Goal: Check status: Check status

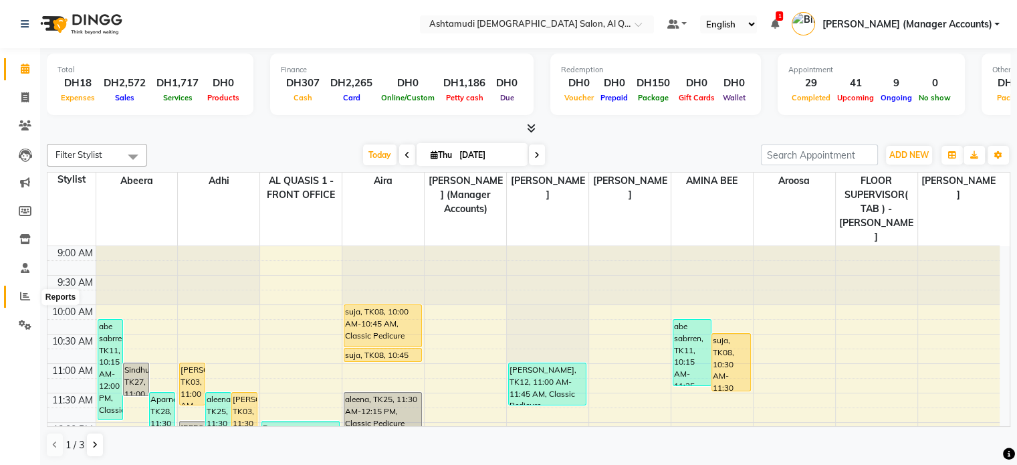
click at [27, 299] on icon at bounding box center [25, 296] width 10 height 10
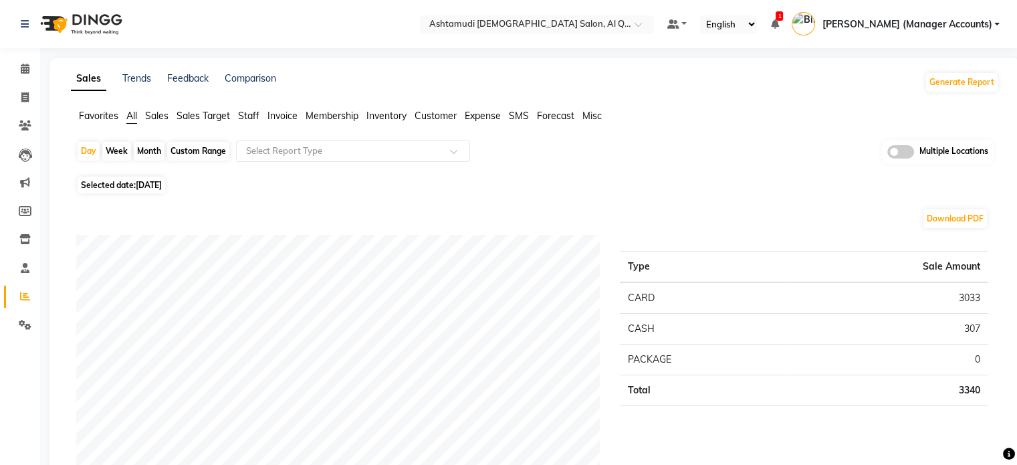
click at [155, 114] on span "Sales" at bounding box center [156, 116] width 23 height 12
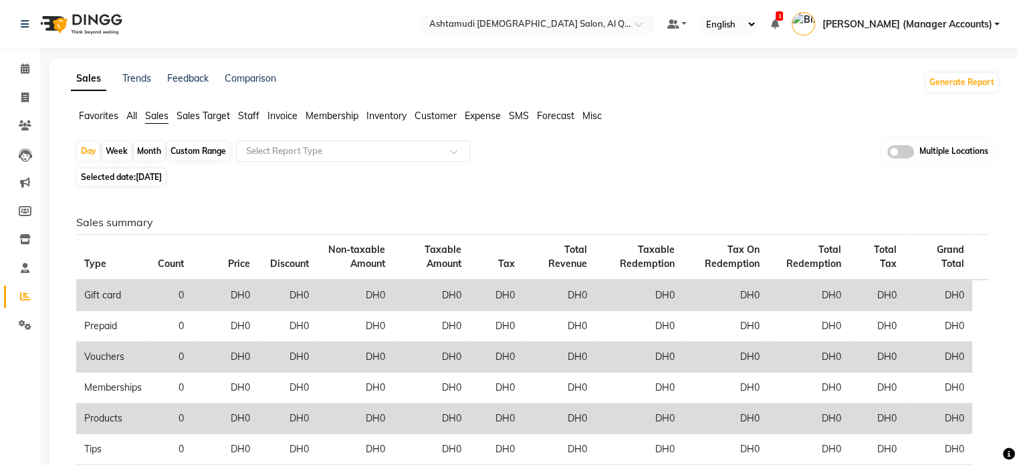
click at [156, 178] on span "[DATE]" at bounding box center [149, 177] width 26 height 10
select select "9"
select select "2025"
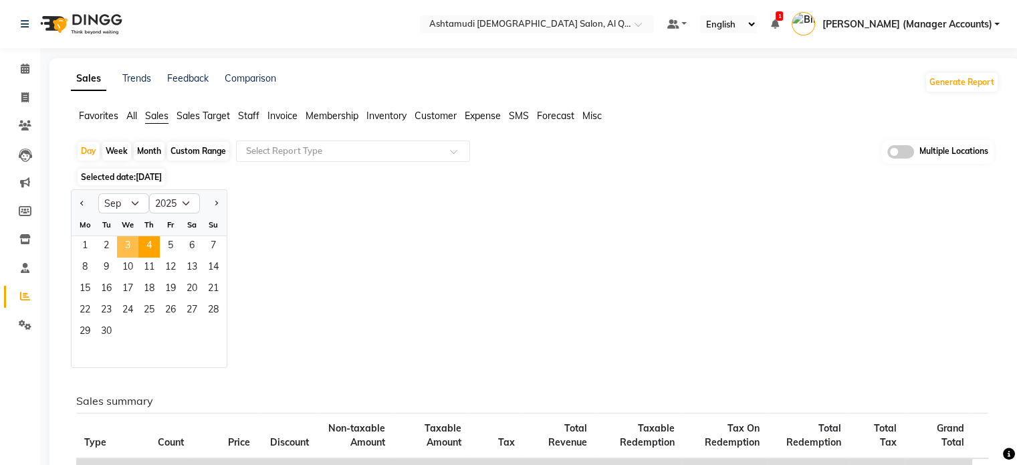
click at [131, 241] on span "3" at bounding box center [127, 246] width 21 height 21
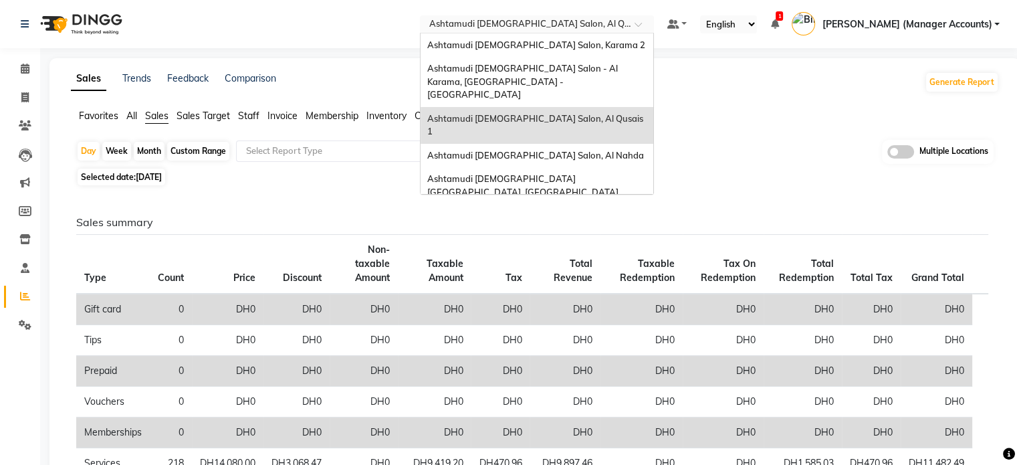
click at [591, 26] on input "text" at bounding box center [524, 25] width 194 height 13
click at [601, 173] on span "Ashtamudi [DEMOGRAPHIC_DATA] [GEOGRAPHIC_DATA], [GEOGRAPHIC_DATA]" at bounding box center [522, 185] width 191 height 24
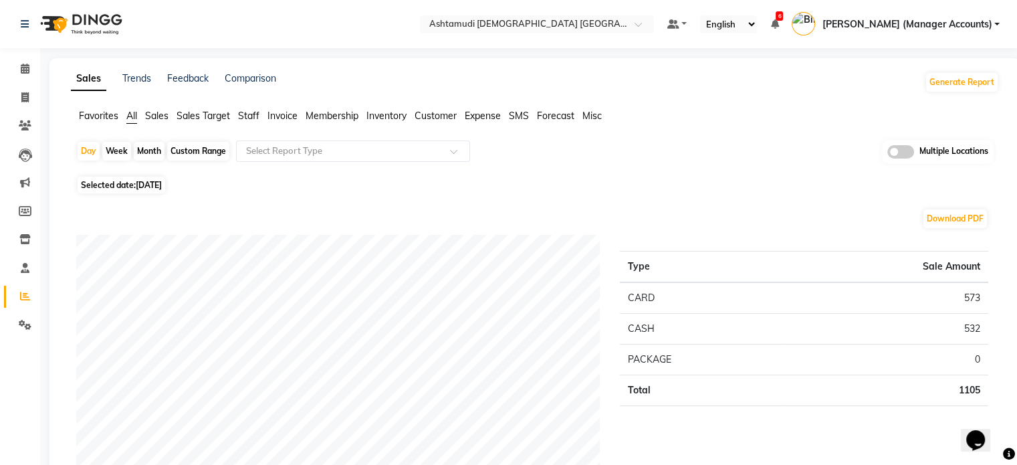
click at [160, 118] on span "Sales" at bounding box center [156, 116] width 23 height 12
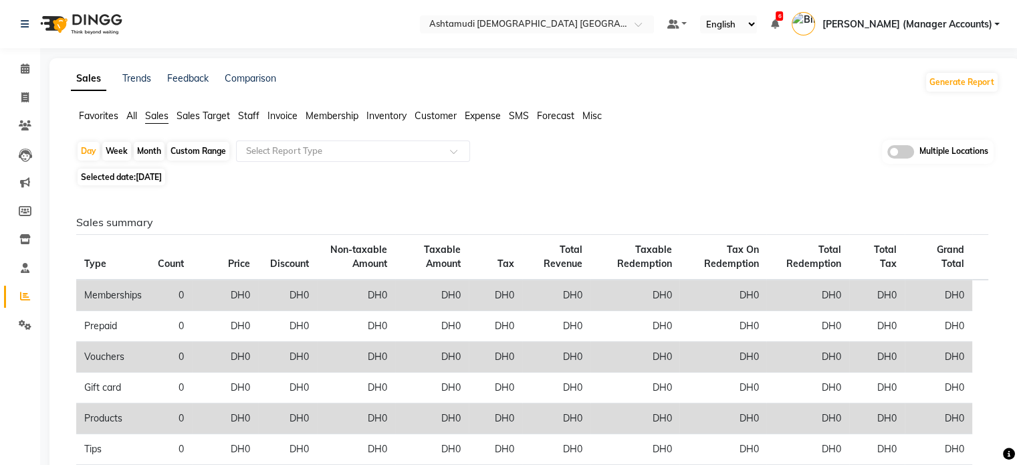
click at [156, 176] on span "[DATE]" at bounding box center [149, 177] width 26 height 10
select select "9"
select select "2025"
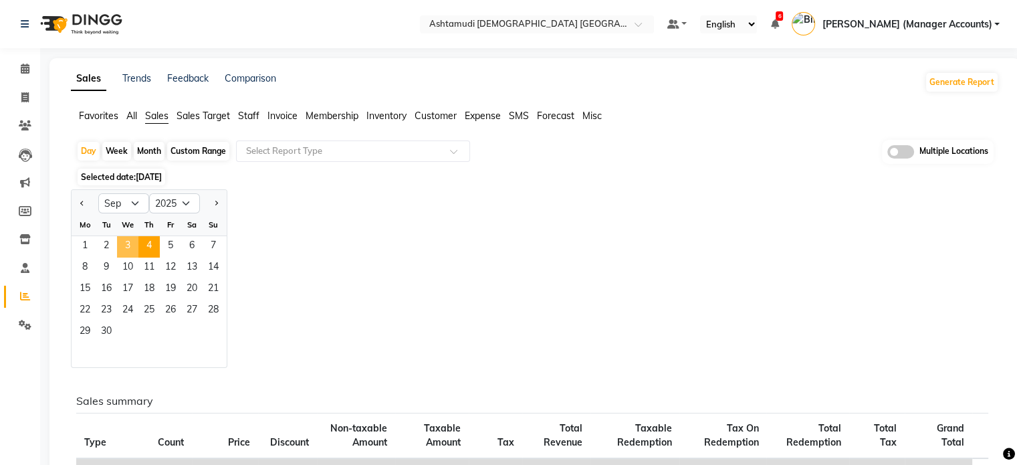
click at [128, 241] on span "3" at bounding box center [127, 246] width 21 height 21
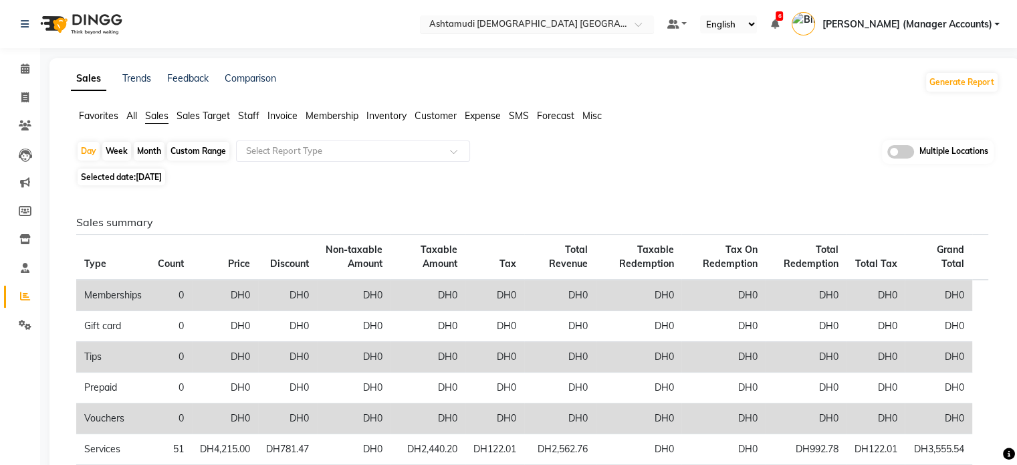
click at [565, 29] on input "text" at bounding box center [524, 25] width 194 height 13
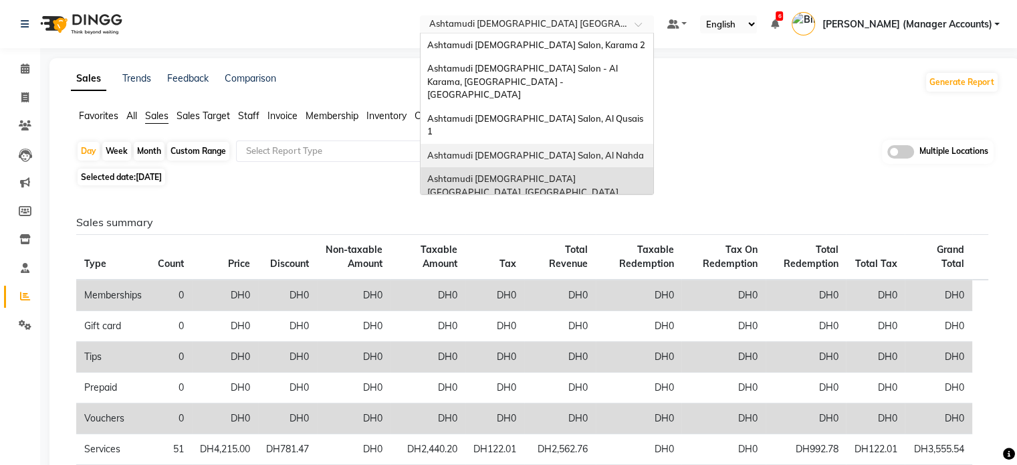
click at [590, 150] on span "Ashtamudi [DEMOGRAPHIC_DATA] Salon, Al Nahda" at bounding box center [535, 155] width 217 height 11
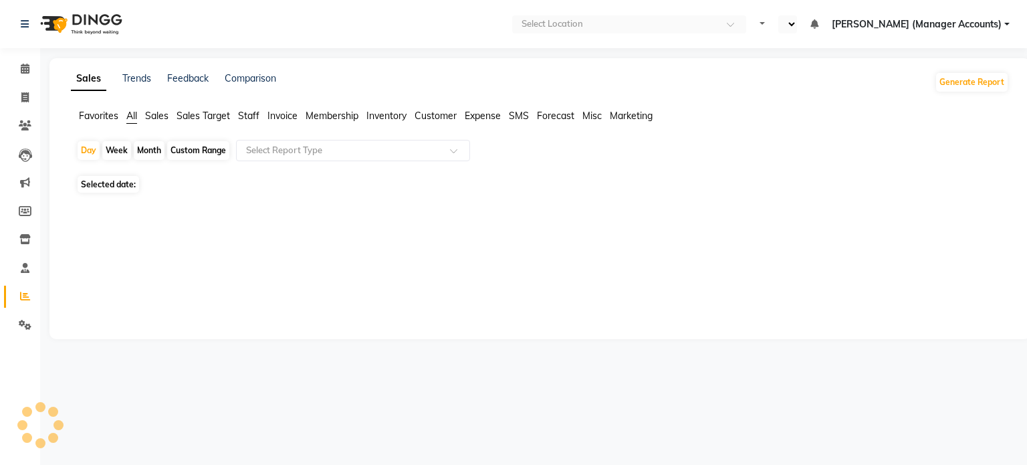
select select "en"
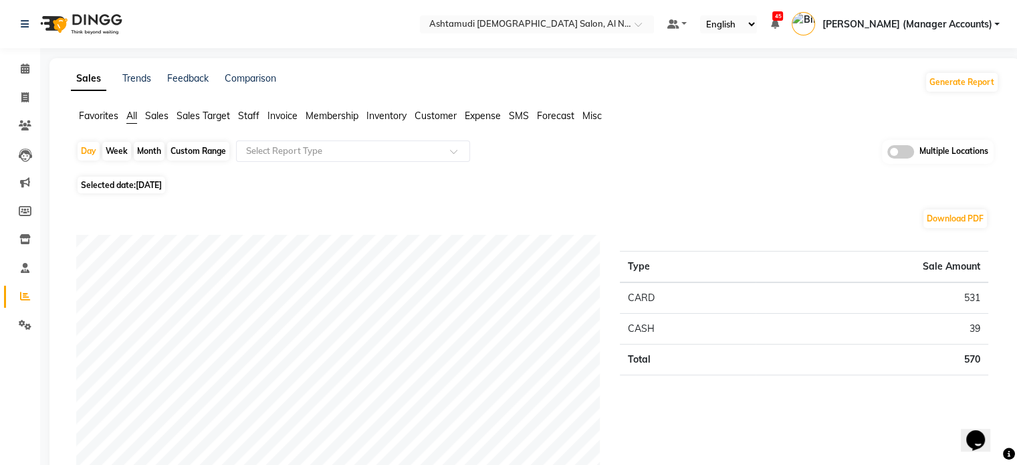
click at [154, 114] on span "Sales" at bounding box center [156, 116] width 23 height 12
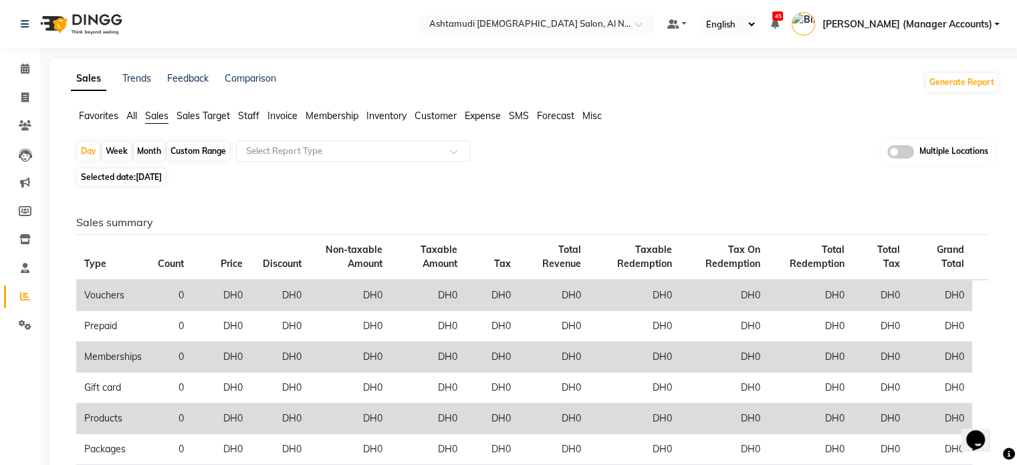
click at [146, 176] on span "[DATE]" at bounding box center [149, 177] width 26 height 10
select select "9"
select select "2025"
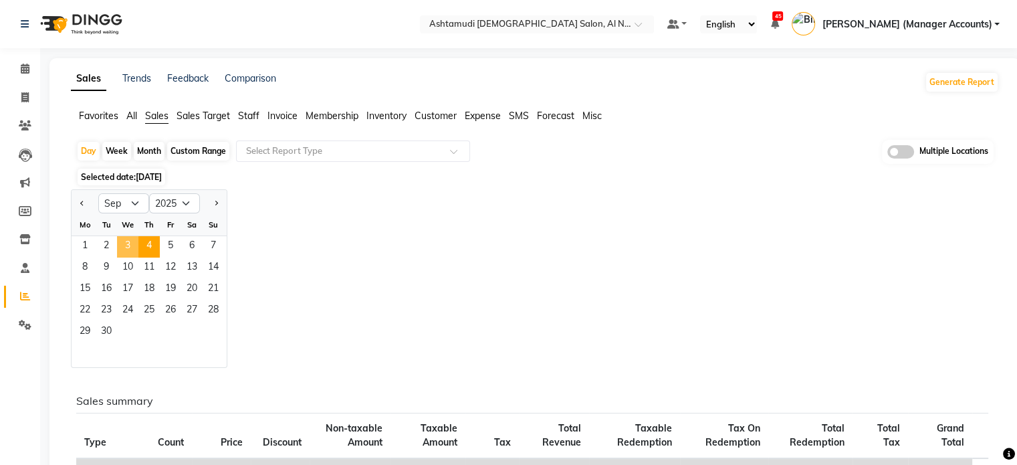
click at [122, 247] on span "3" at bounding box center [127, 246] width 21 height 21
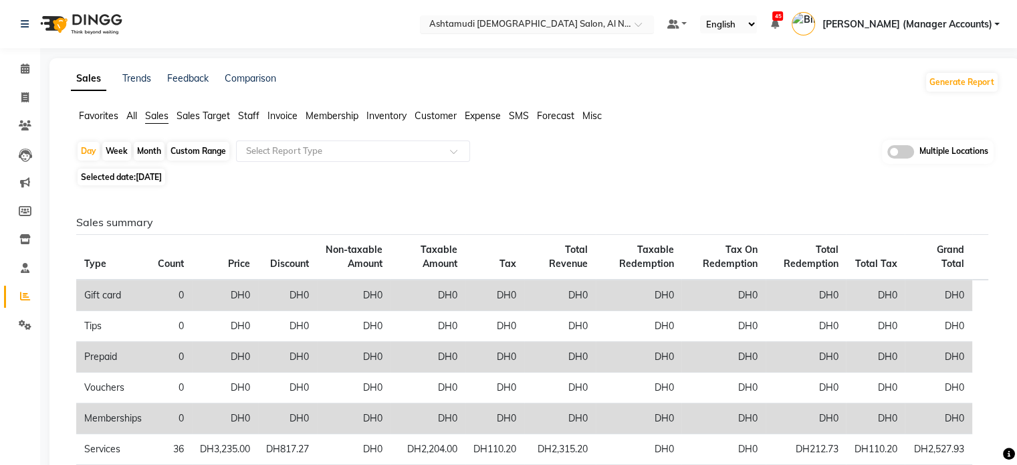
click at [554, 25] on input "text" at bounding box center [524, 25] width 194 height 13
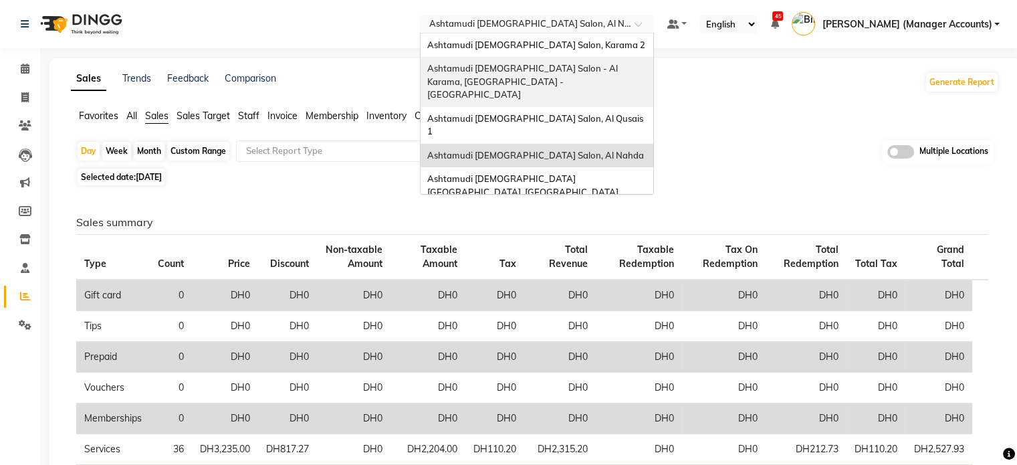
click at [618, 69] on span "Ashtamudi [DEMOGRAPHIC_DATA] Salon - Al Karama, [GEOGRAPHIC_DATA] -[GEOGRAPHIC_…" at bounding box center [523, 81] width 193 height 37
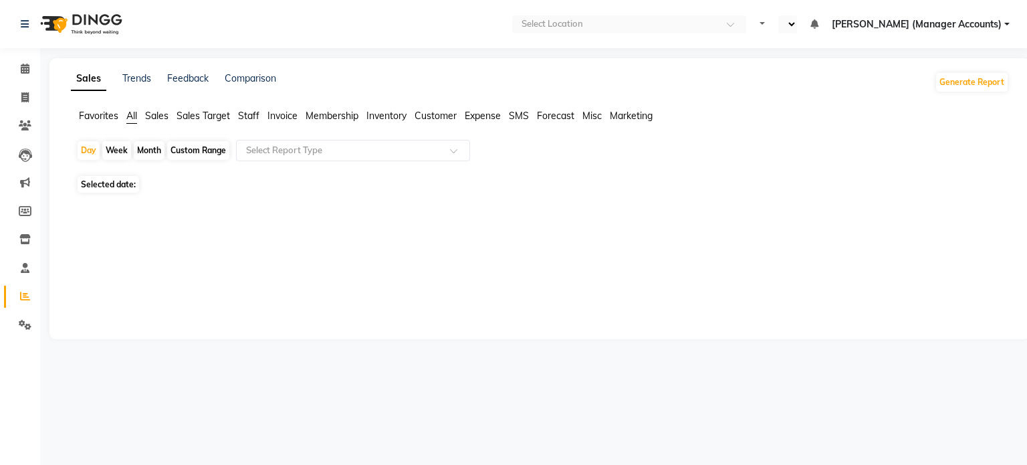
select select "en"
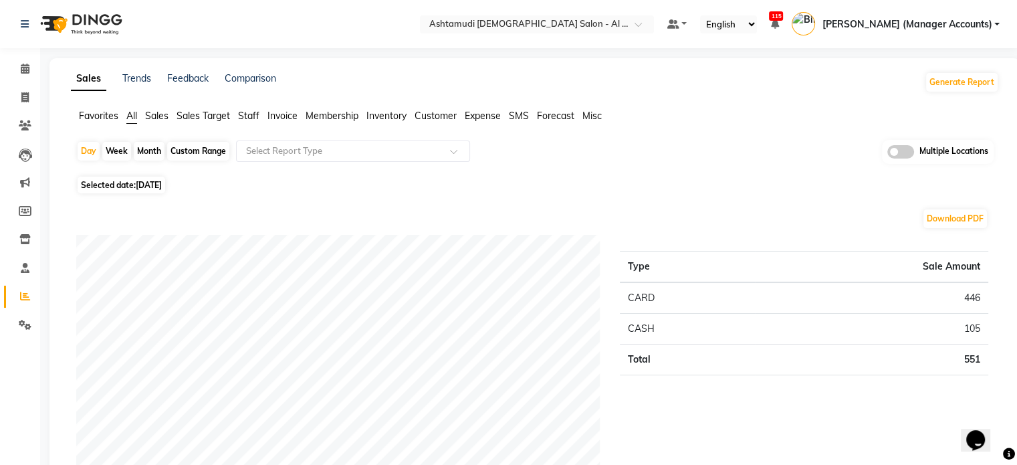
click at [142, 184] on span "[DATE]" at bounding box center [149, 185] width 26 height 10
select select "9"
select select "2025"
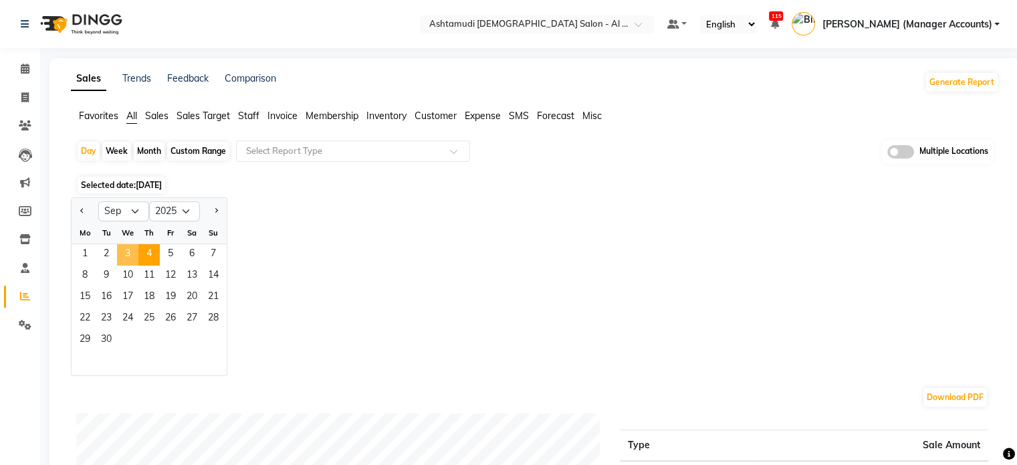
click at [128, 253] on span "3" at bounding box center [127, 254] width 21 height 21
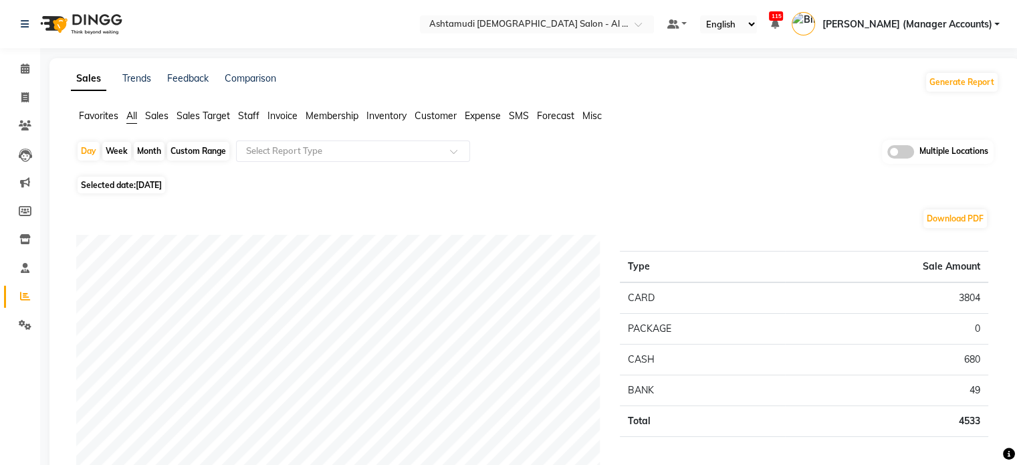
click at [156, 118] on span "Sales" at bounding box center [156, 116] width 23 height 12
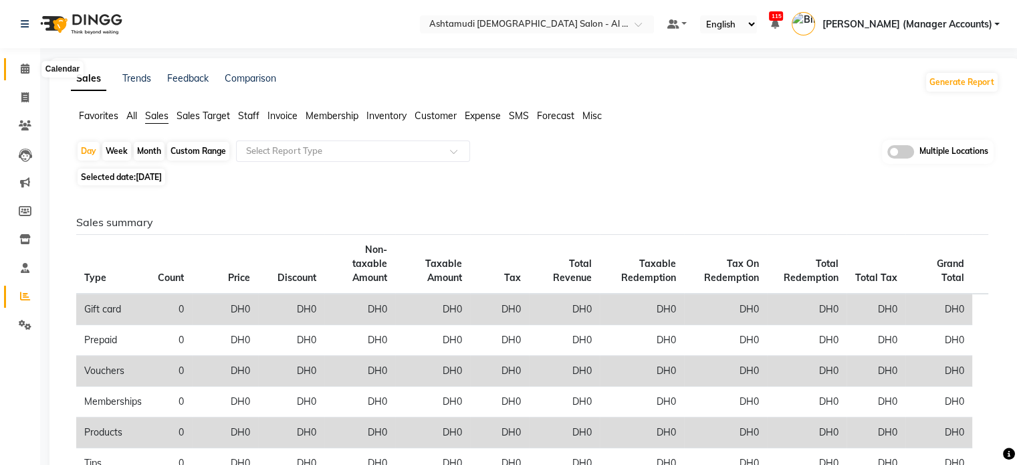
click at [23, 64] on icon at bounding box center [25, 69] width 9 height 10
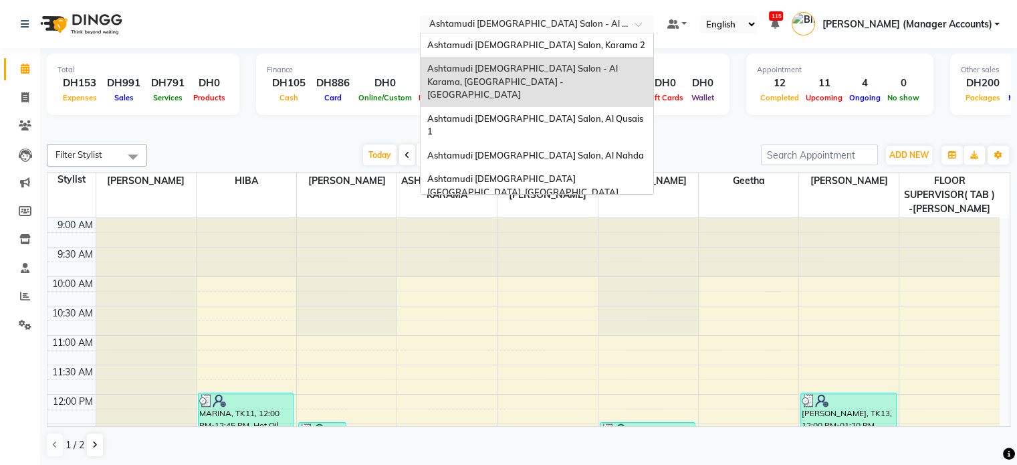
click at [620, 23] on input "text" at bounding box center [524, 25] width 194 height 13
click at [586, 66] on span "Ashtamudi [DEMOGRAPHIC_DATA] Salon - Al Karama, [GEOGRAPHIC_DATA] -[GEOGRAPHIC_…" at bounding box center [523, 81] width 193 height 37
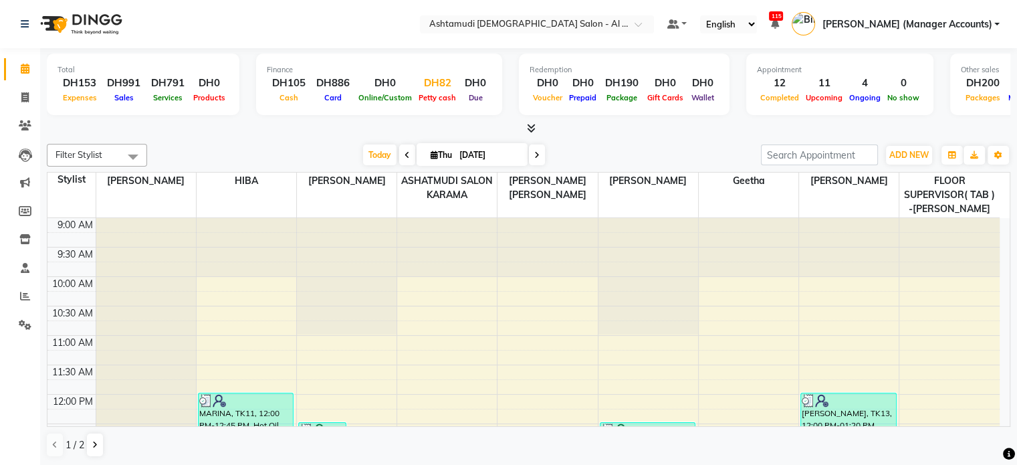
click at [449, 86] on div "DH82" at bounding box center [437, 83] width 44 height 15
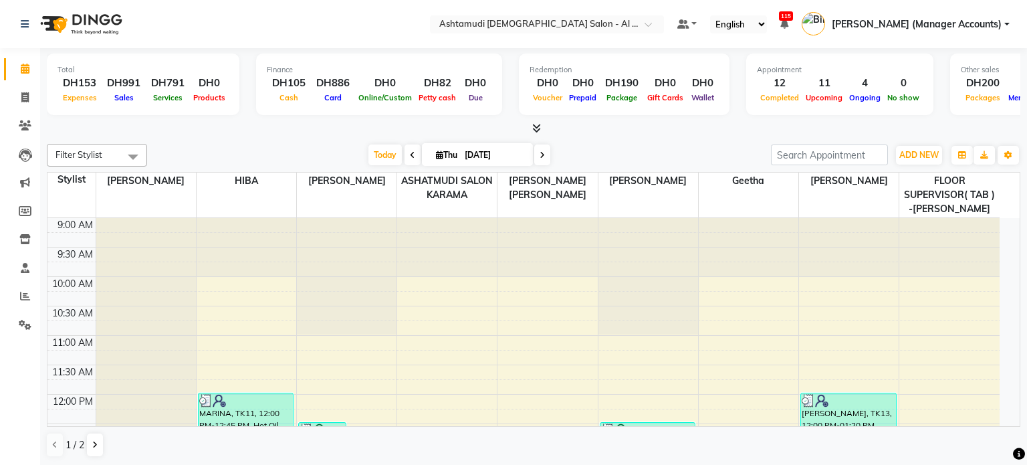
select select "5681"
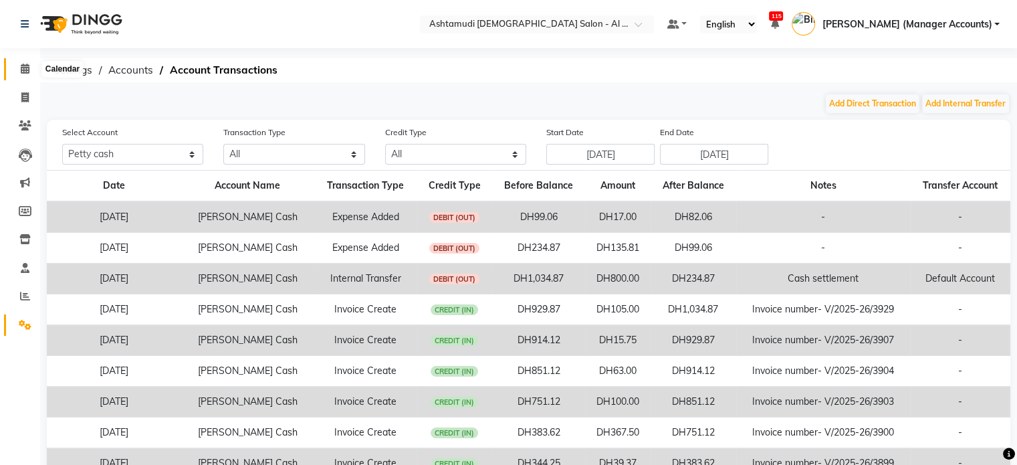
drag, startPoint x: 21, startPoint y: 64, endPoint x: 29, endPoint y: 64, distance: 8.7
click at [21, 64] on icon at bounding box center [25, 69] width 9 height 10
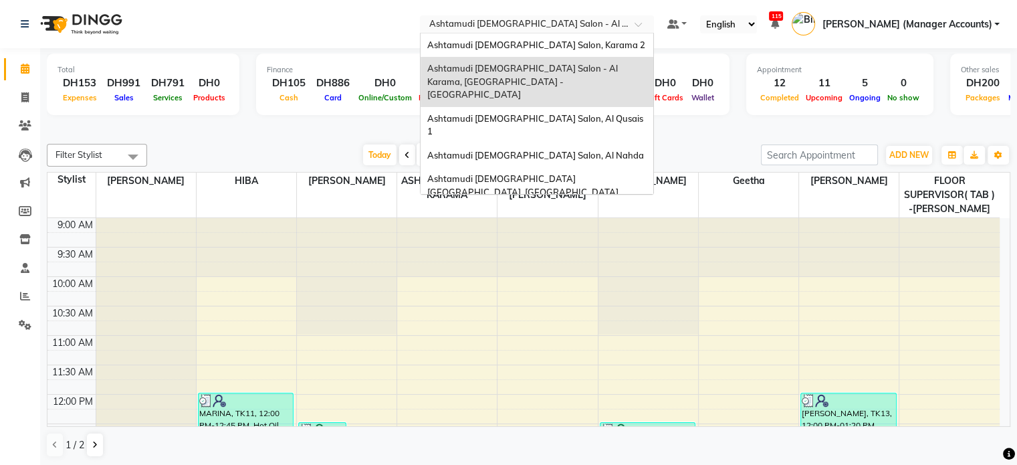
click at [641, 17] on div "Select Location × Ashtamudi Ladies Salon - Al Karama, Burjuman -Dubai" at bounding box center [537, 24] width 234 height 18
click at [590, 41] on span "Ashtamudi [DEMOGRAPHIC_DATA] Salon, Karama 2" at bounding box center [536, 44] width 218 height 11
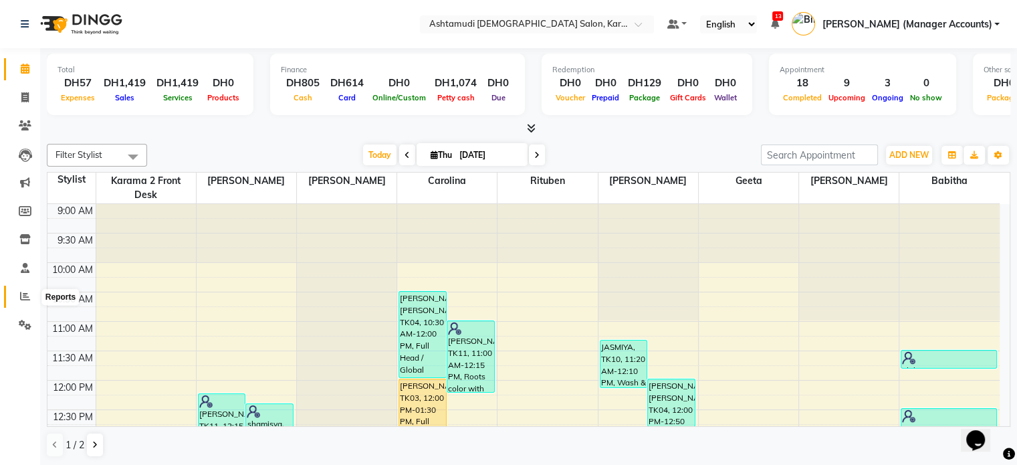
drag, startPoint x: 22, startPoint y: 294, endPoint x: 79, endPoint y: 291, distance: 56.9
click at [22, 294] on icon at bounding box center [25, 296] width 10 height 10
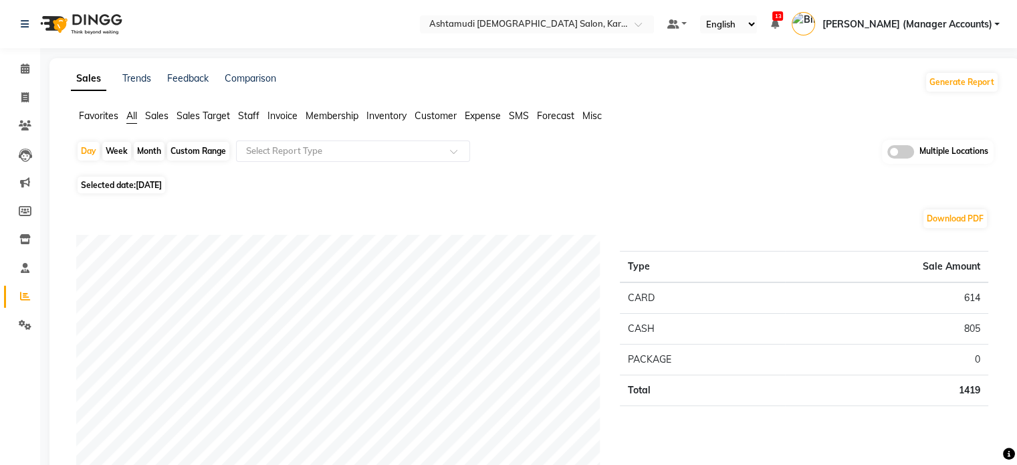
click at [146, 185] on span "[DATE]" at bounding box center [149, 185] width 26 height 10
select select "9"
select select "2025"
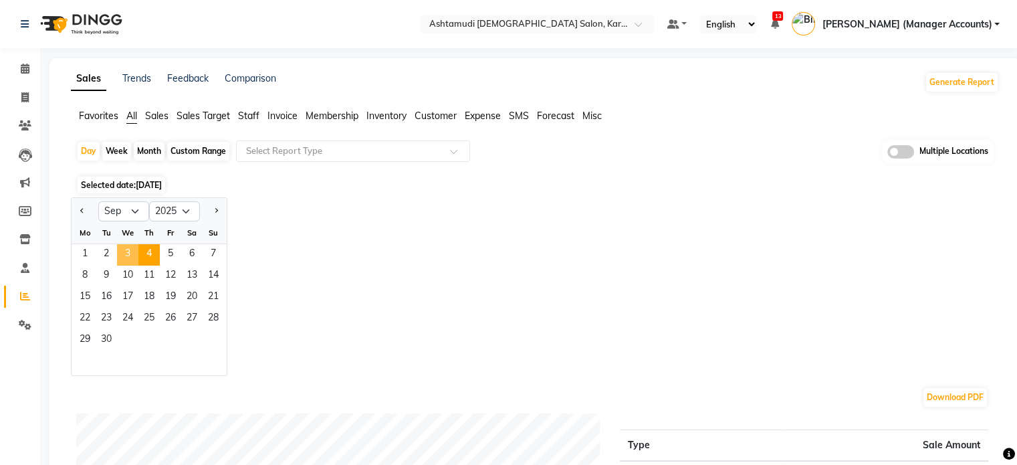
click at [123, 253] on span "3" at bounding box center [127, 254] width 21 height 21
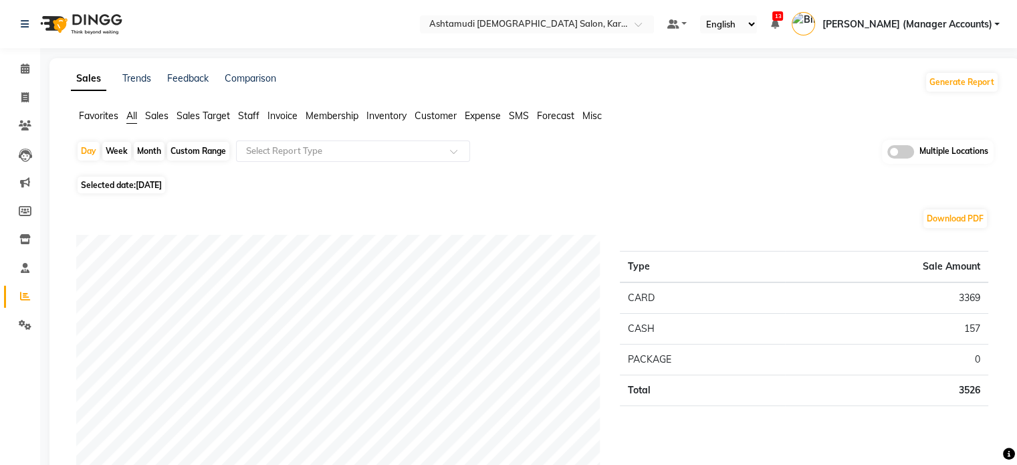
click at [156, 112] on span "Sales" at bounding box center [156, 116] width 23 height 12
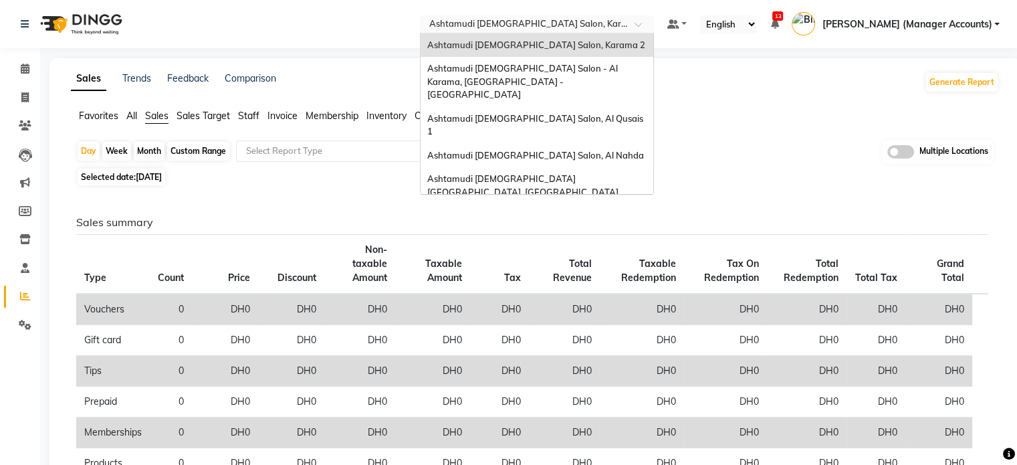
click at [616, 32] on ng-select "Select Location × Ashtamudi [DEMOGRAPHIC_DATA] Salon, Karama 2 Ashtamudi [DEMOG…" at bounding box center [537, 24] width 234 height 18
click at [595, 210] on span "Ashtamudi [DEMOGRAPHIC_DATA] Salon (Classic Touch ) – Al Warqa, Al Warqa" at bounding box center [531, 222] width 208 height 24
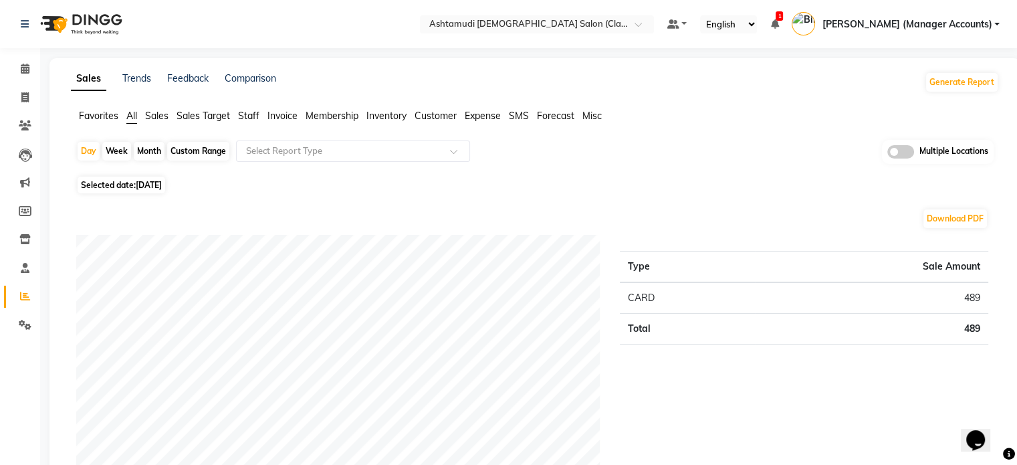
click at [157, 123] on ul "Favorites All Sales Sales Target Staff Invoice Membership Inventory Customer Ex…" at bounding box center [535, 116] width 928 height 15
click at [155, 112] on span "Sales" at bounding box center [156, 116] width 23 height 12
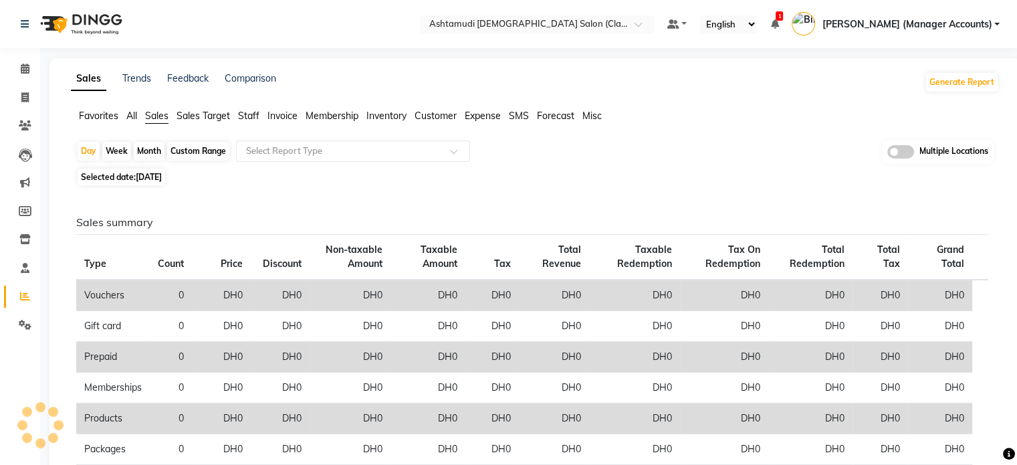
click at [148, 181] on span "[DATE]" at bounding box center [149, 177] width 26 height 10
select select "9"
select select "2025"
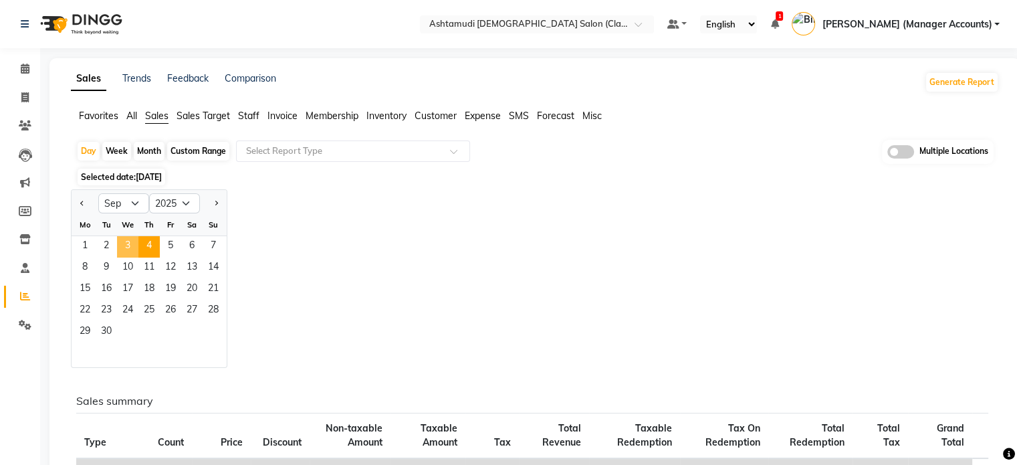
click at [128, 245] on span "3" at bounding box center [127, 246] width 21 height 21
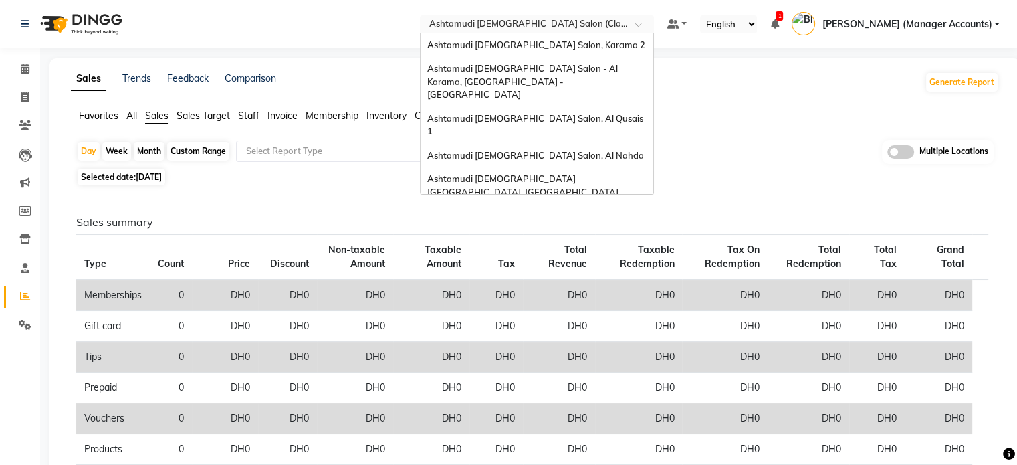
click at [620, 29] on input "text" at bounding box center [524, 25] width 194 height 13
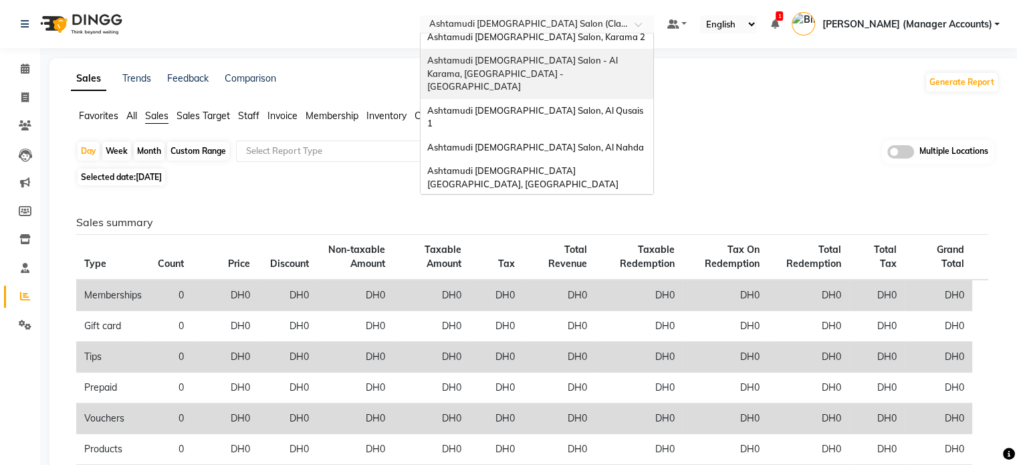
click at [620, 61] on span "Ashtamudi [DEMOGRAPHIC_DATA] Salon - Al Karama, [GEOGRAPHIC_DATA] -[GEOGRAPHIC_…" at bounding box center [523, 73] width 193 height 37
